Goal: Find specific page/section: Find specific page/section

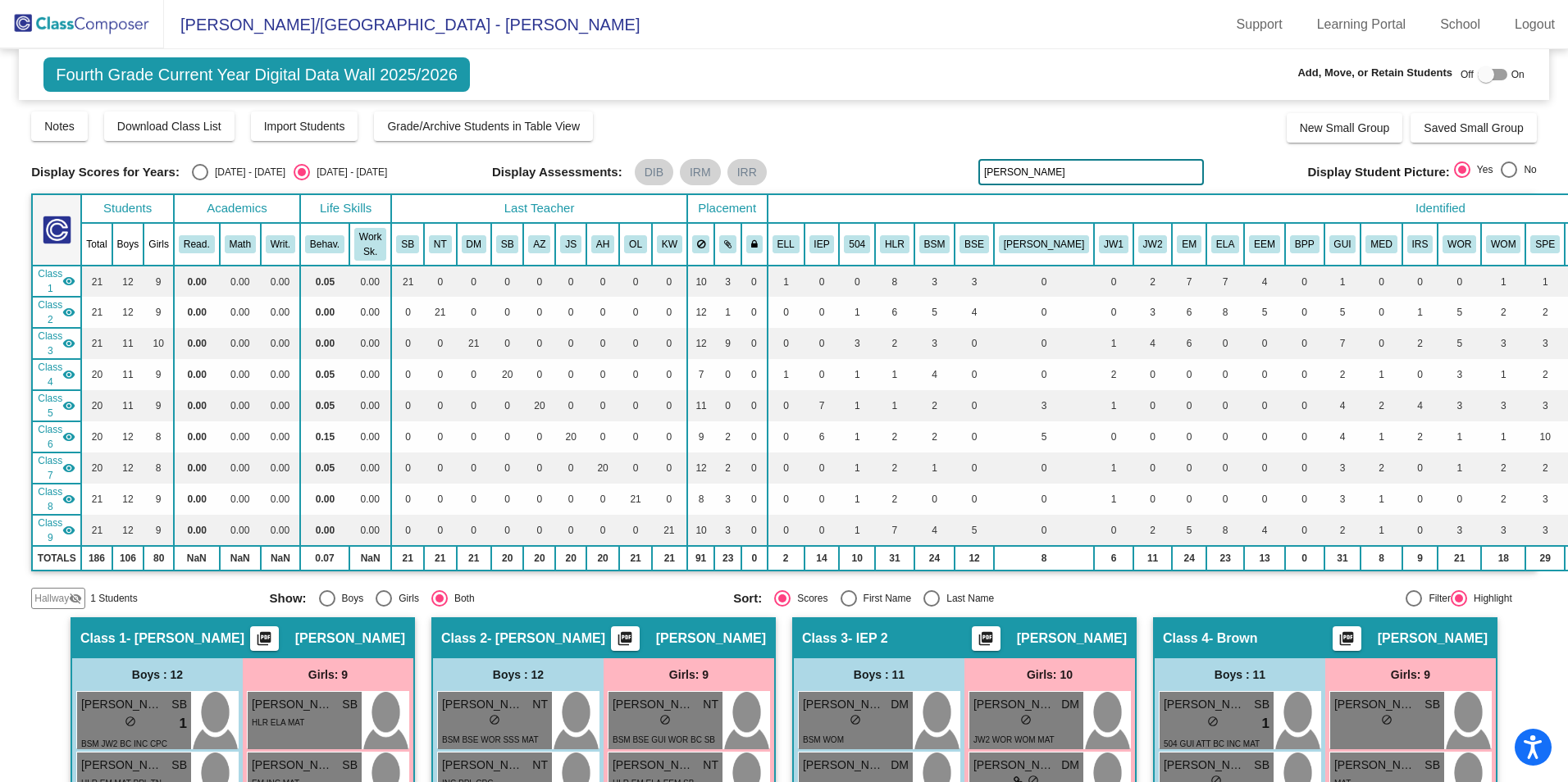
scroll to position [1148, 0]
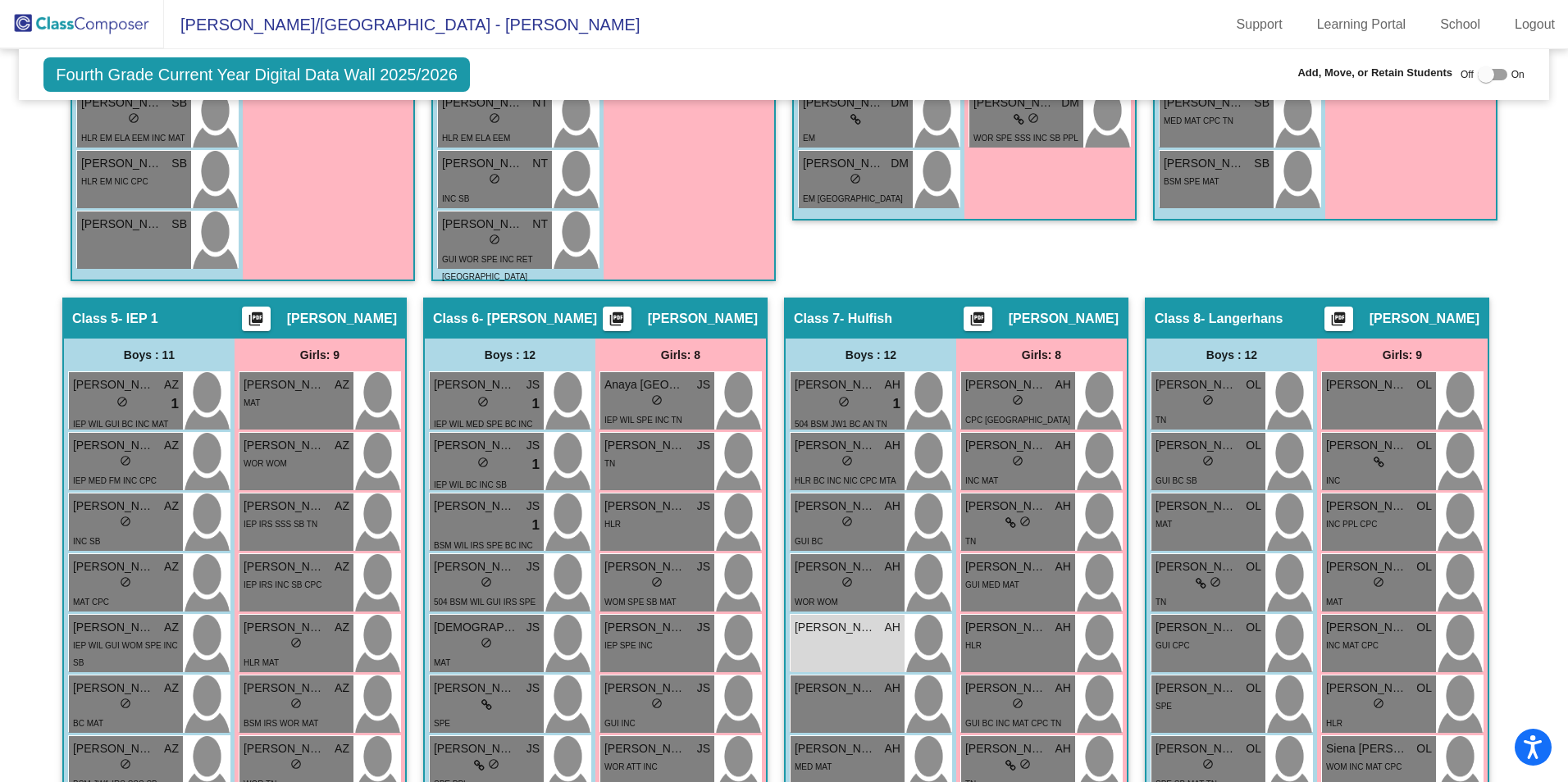
click at [93, 32] on img at bounding box center [82, 24] width 164 height 48
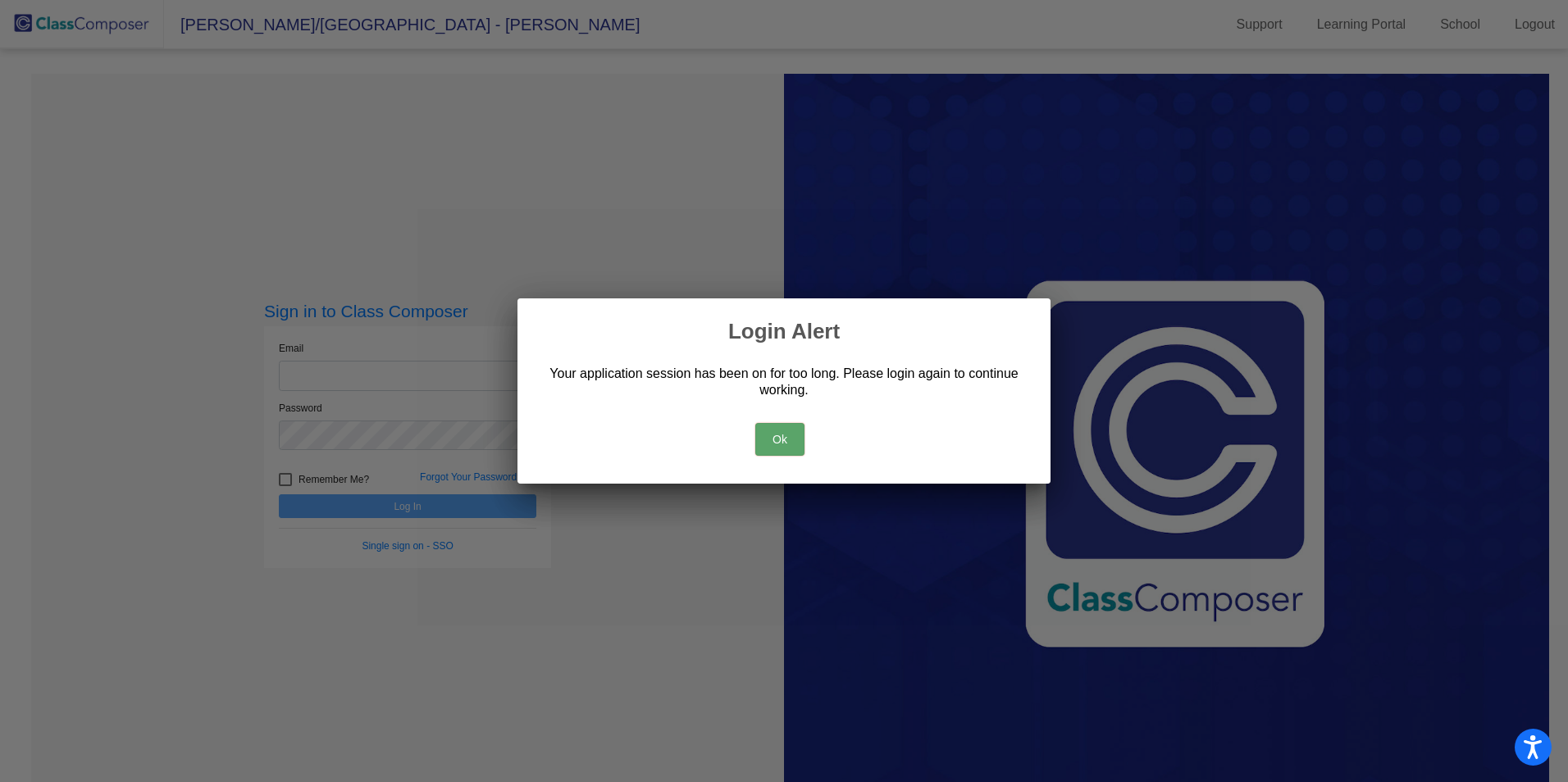
click at [766, 442] on button "Ok" at bounding box center [779, 439] width 49 height 32
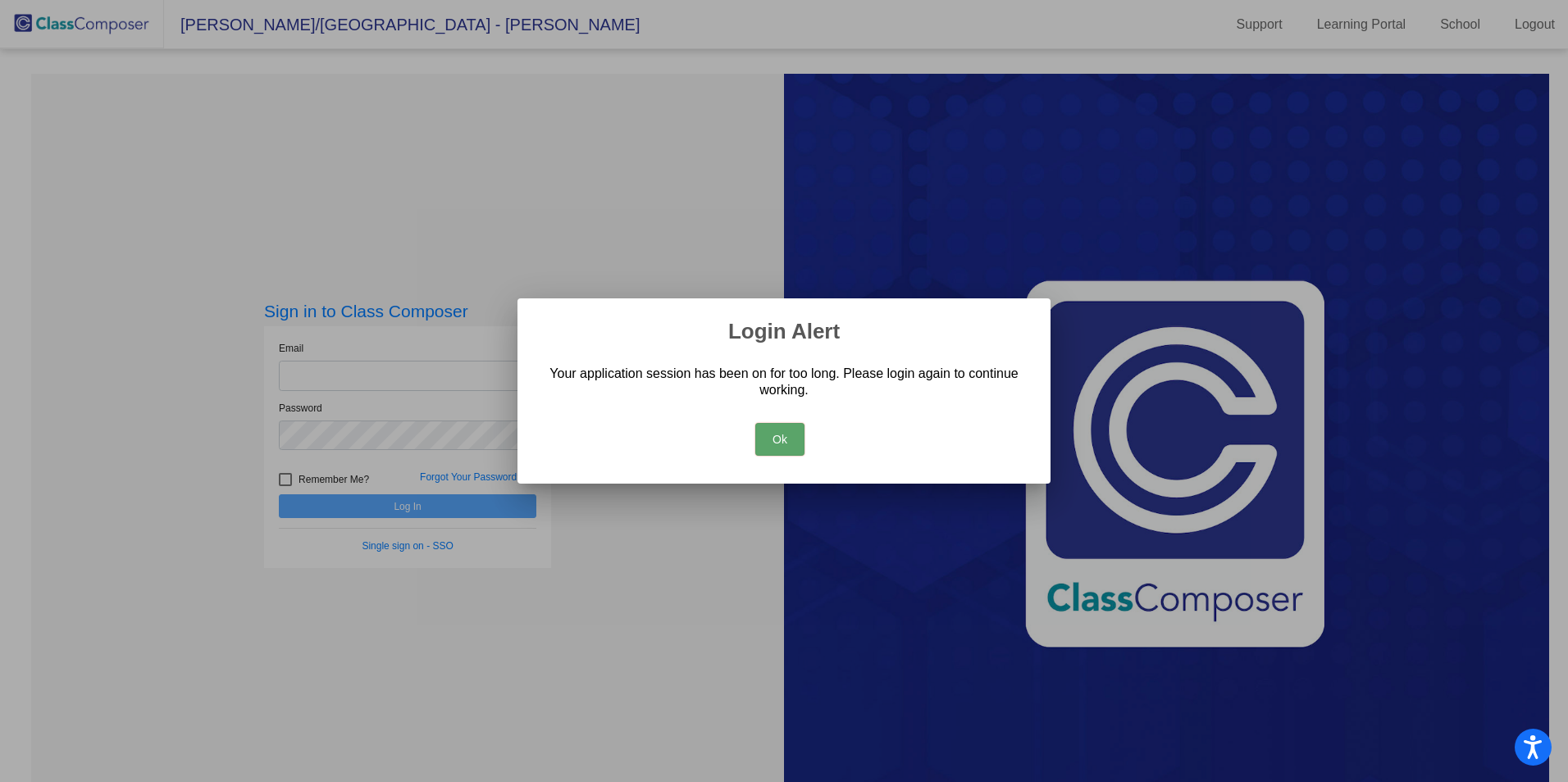
click at [453, 378] on div at bounding box center [784, 391] width 1568 height 782
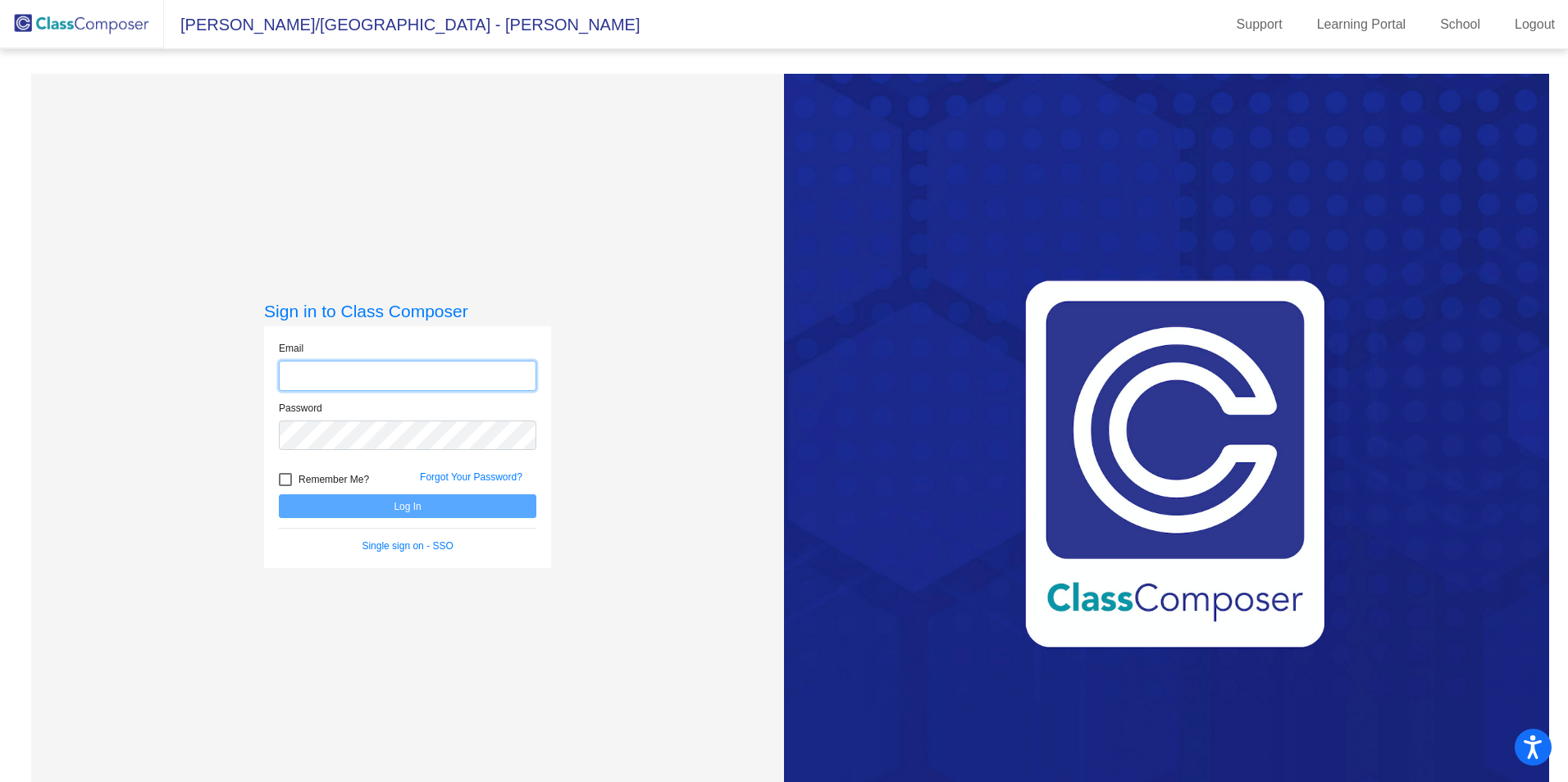
click at [381, 373] on input "email" at bounding box center [407, 376] width 257 height 30
type input "[EMAIL_ADDRESS][DOMAIN_NAME]"
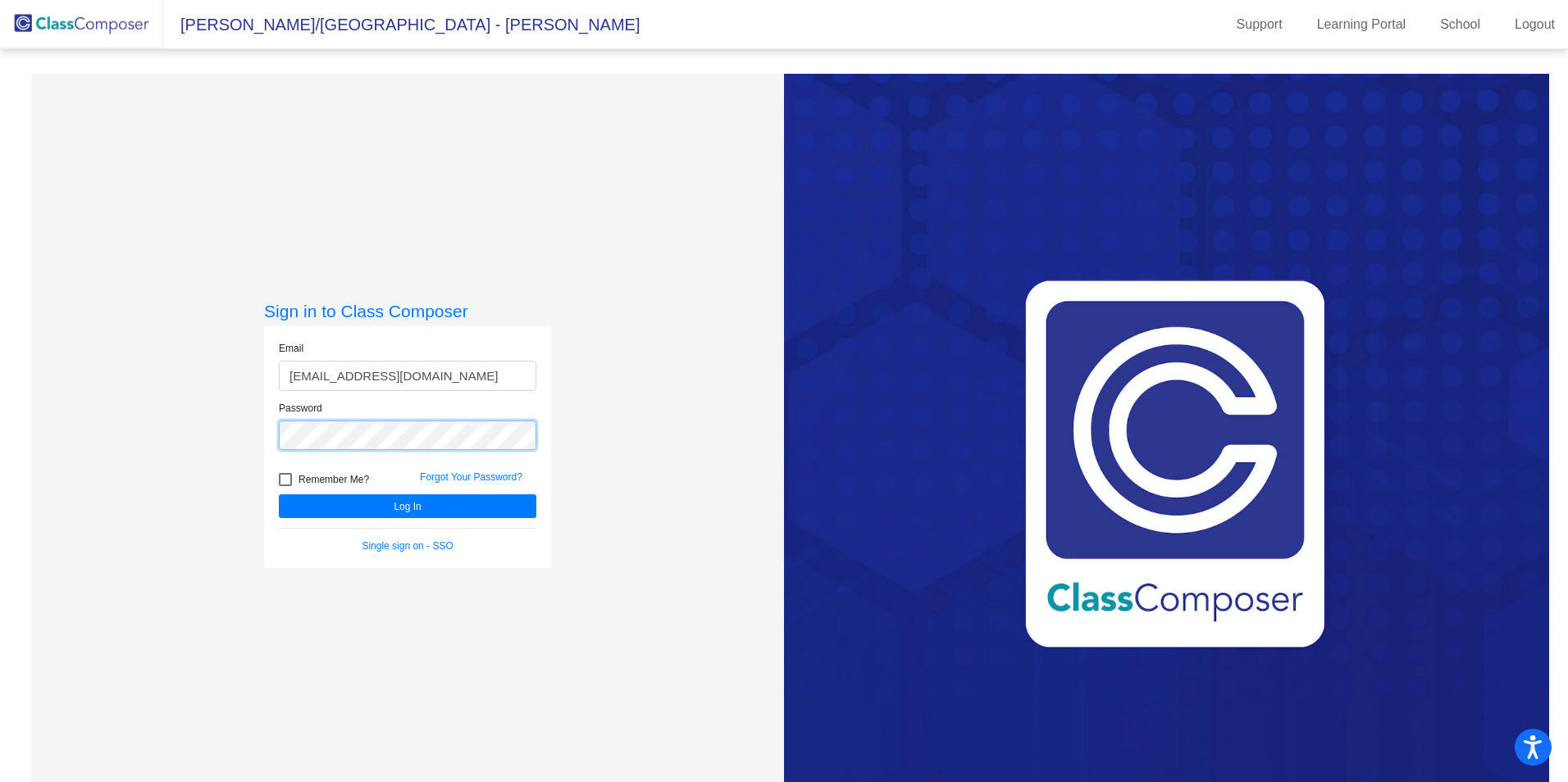
click at [279, 494] on button "Log In" at bounding box center [407, 506] width 257 height 24
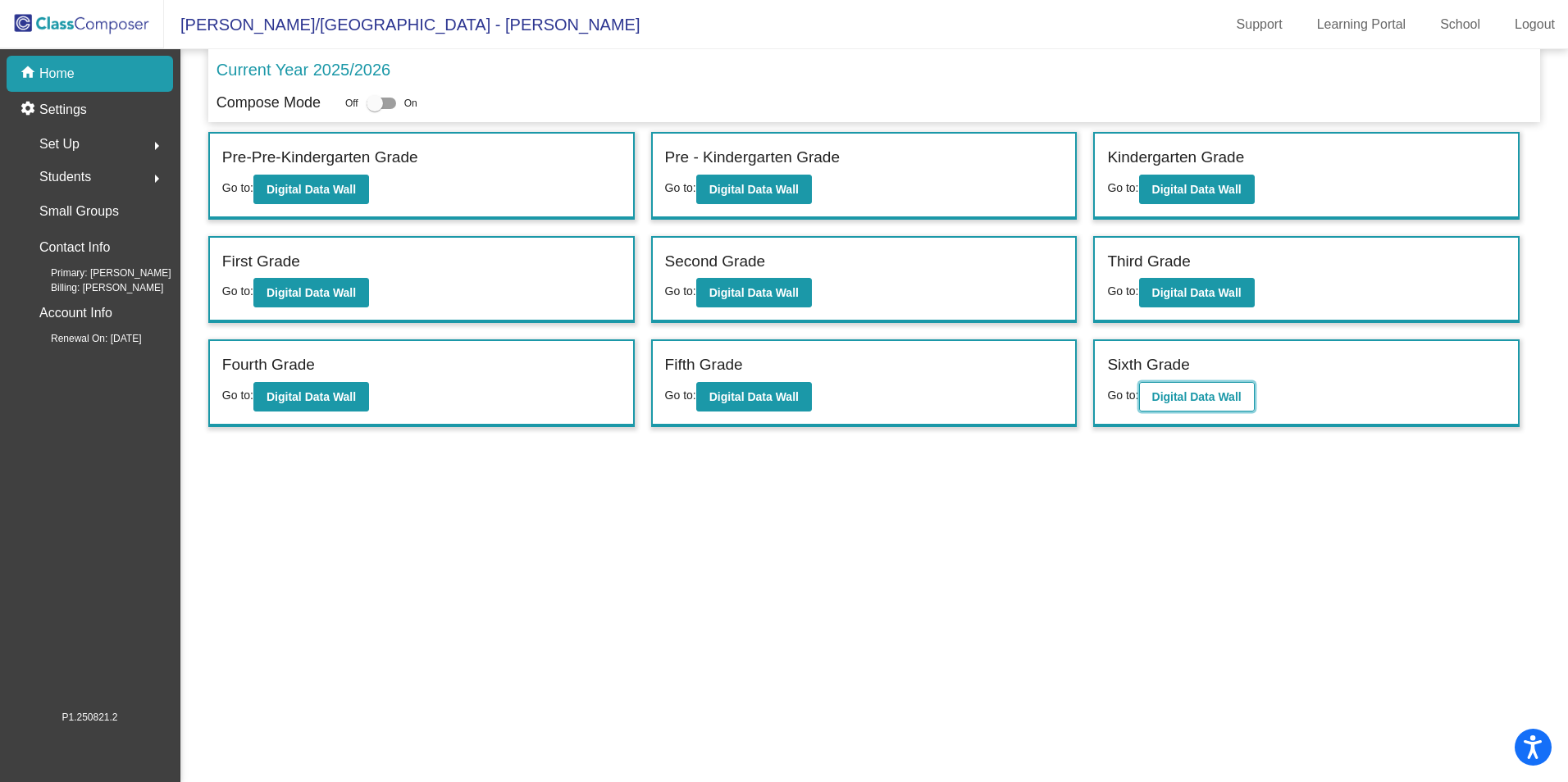
click at [1215, 401] on b "Digital Data Wall" at bounding box center [1196, 396] width 89 height 13
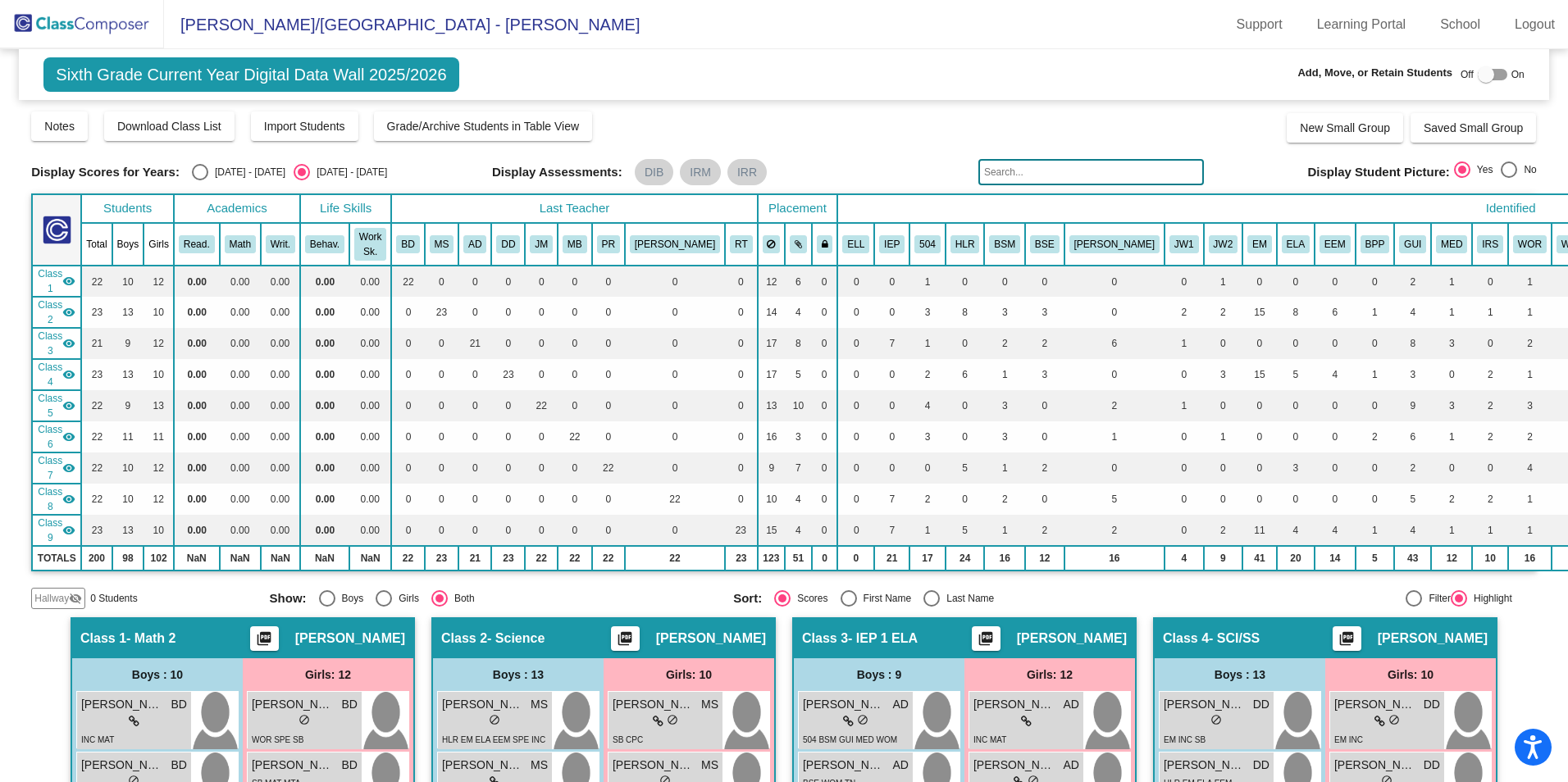
click at [1071, 173] on input "text" at bounding box center [1091, 172] width 226 height 26
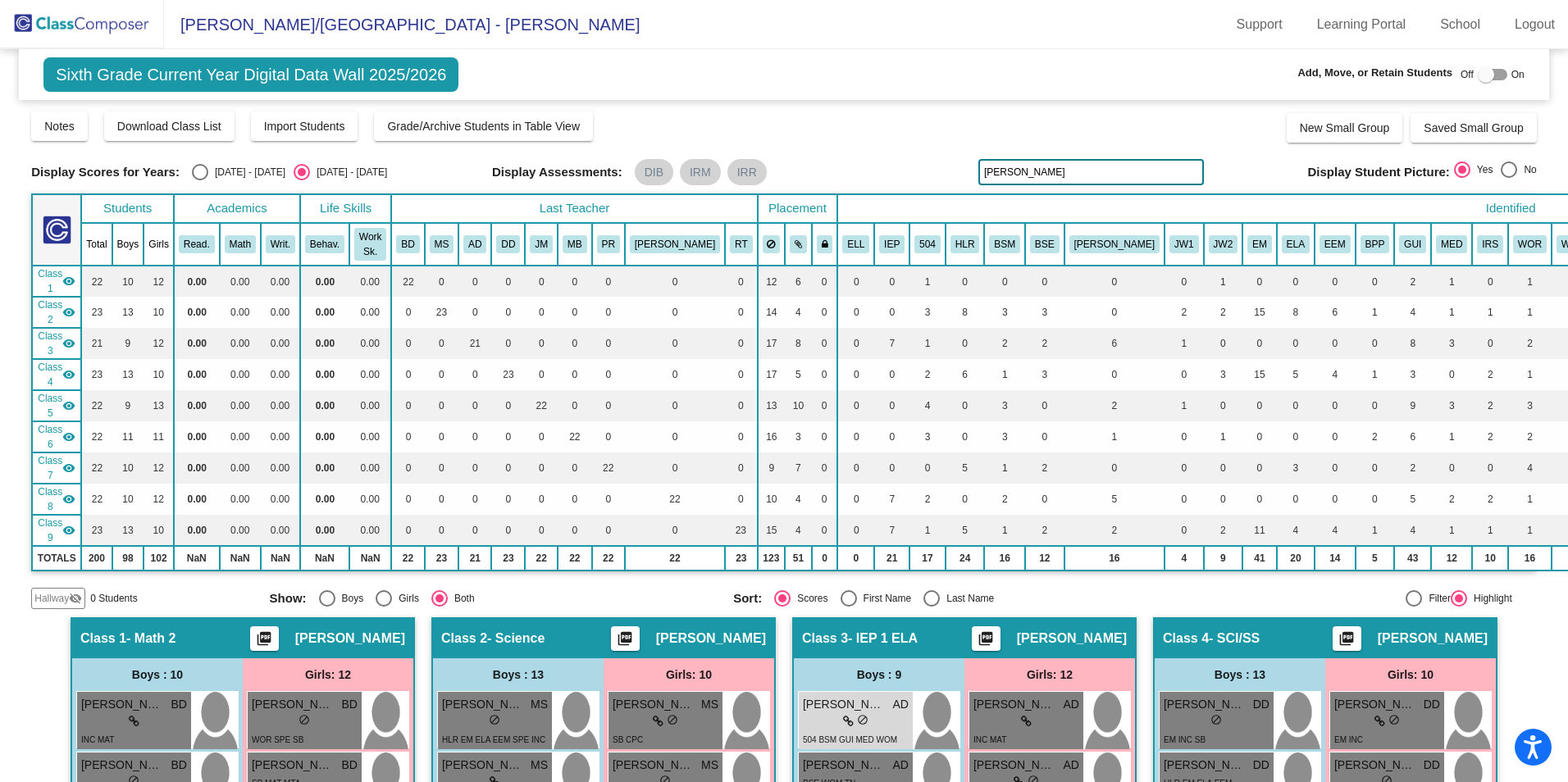
type input "[PERSON_NAME]"
